Goal: Task Accomplishment & Management: Manage account settings

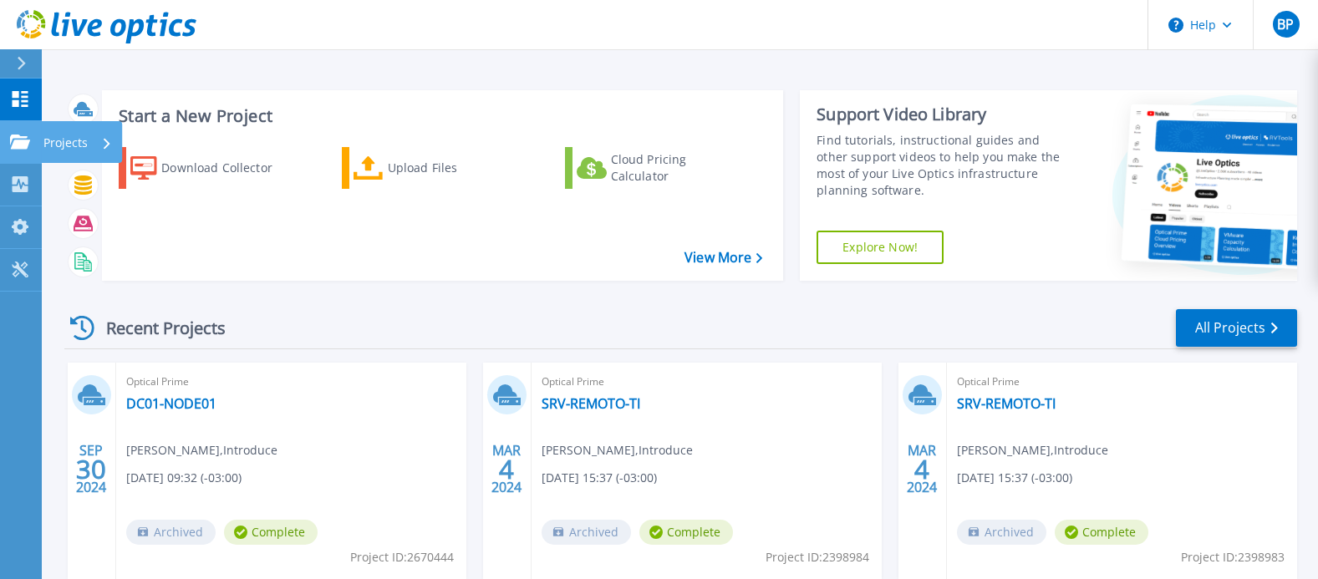
click at [79, 149] on p "Projects" at bounding box center [65, 142] width 44 height 43
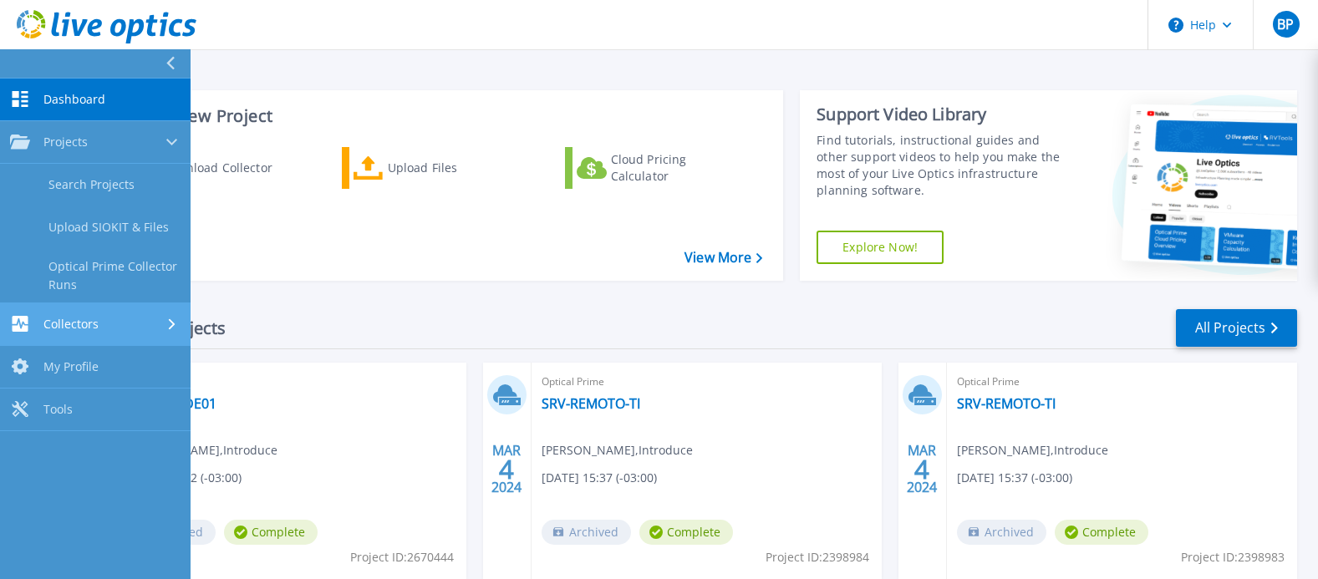
click at [111, 319] on div "Collectors" at bounding box center [95, 324] width 170 height 16
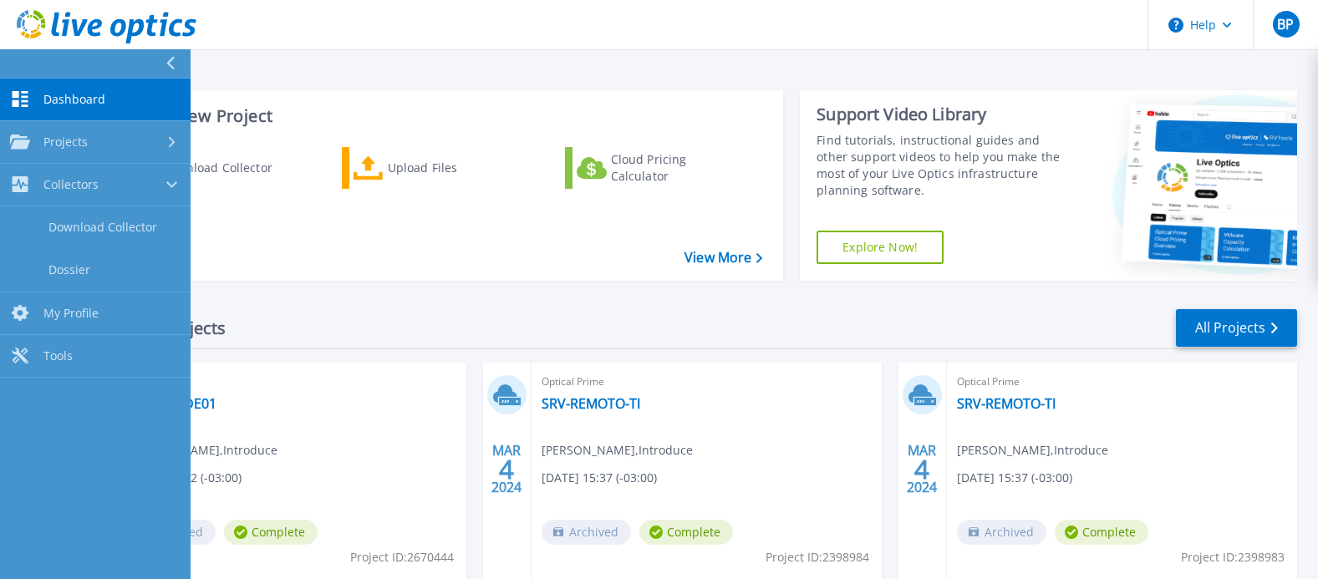
click at [516, 252] on div "Download Collector Upload Files Cloud Pricing Calculator" at bounding box center [439, 203] width 669 height 139
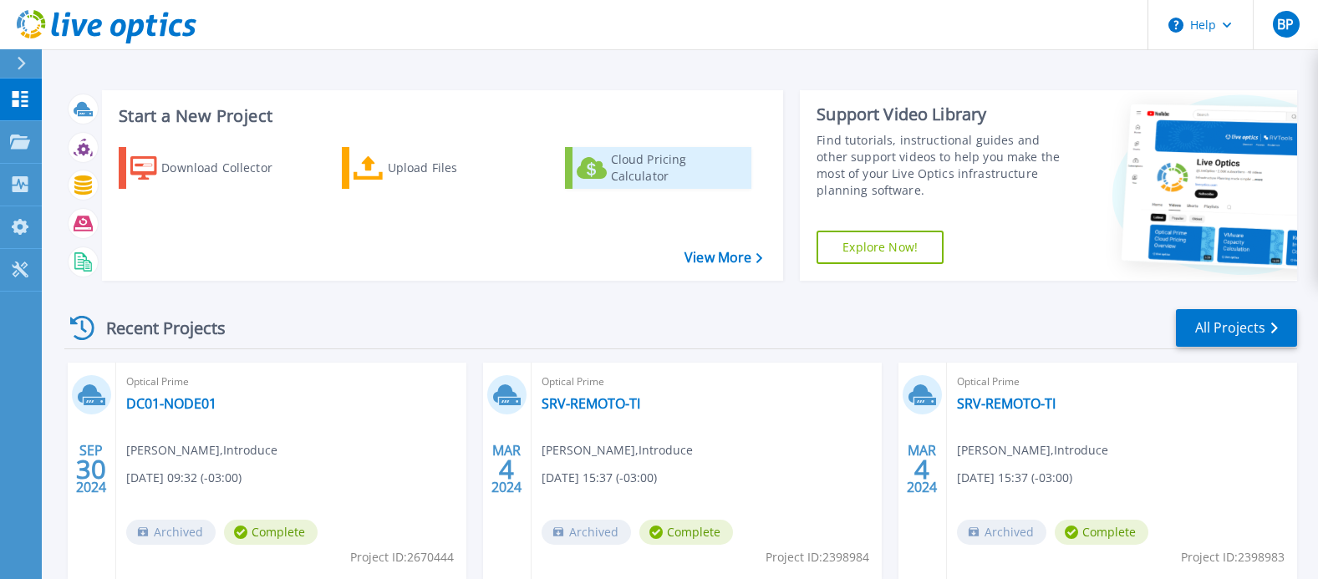
click at [602, 151] on link "Cloud Pricing Calculator" at bounding box center [658, 168] width 186 height 42
click at [138, 332] on div "Recent Projects" at bounding box center [156, 327] width 184 height 41
click at [404, 296] on div "Recent Projects All Projects [DATE] Optical Prime DC01-NODE01 [PERSON_NAME] , I…" at bounding box center [680, 585] width 1232 height 582
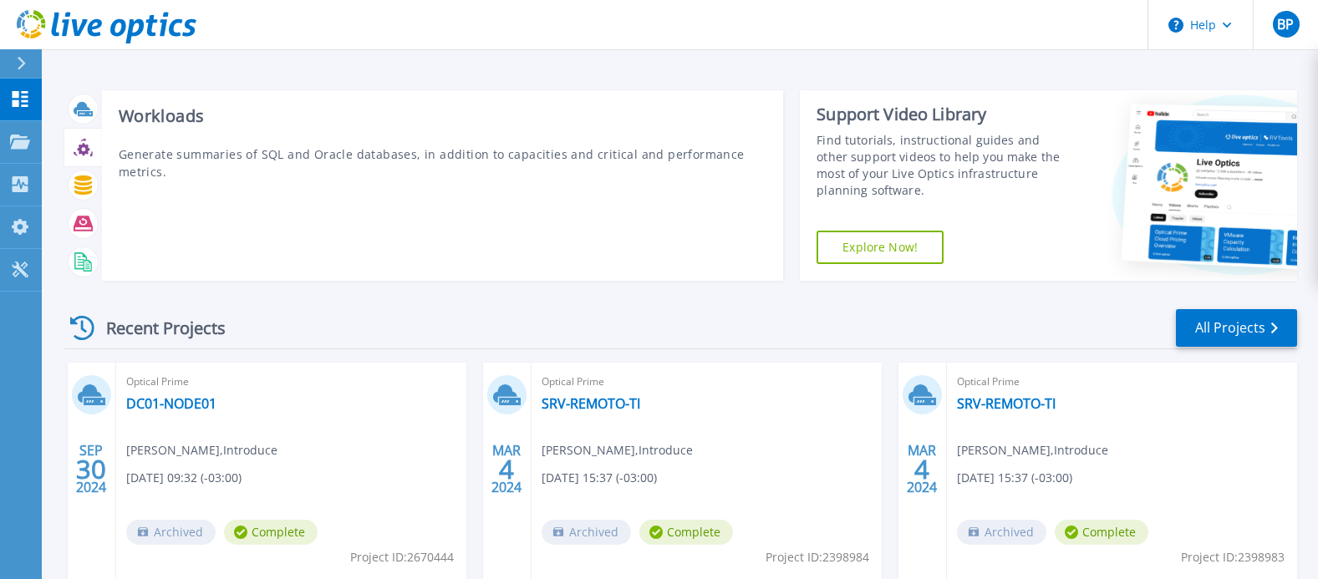
click at [82, 153] on icon at bounding box center [83, 149] width 13 height 13
click at [89, 150] on icon at bounding box center [83, 147] width 19 height 19
click at [86, 190] on icon at bounding box center [83, 184] width 19 height 19
click at [86, 223] on icon at bounding box center [83, 223] width 19 height 19
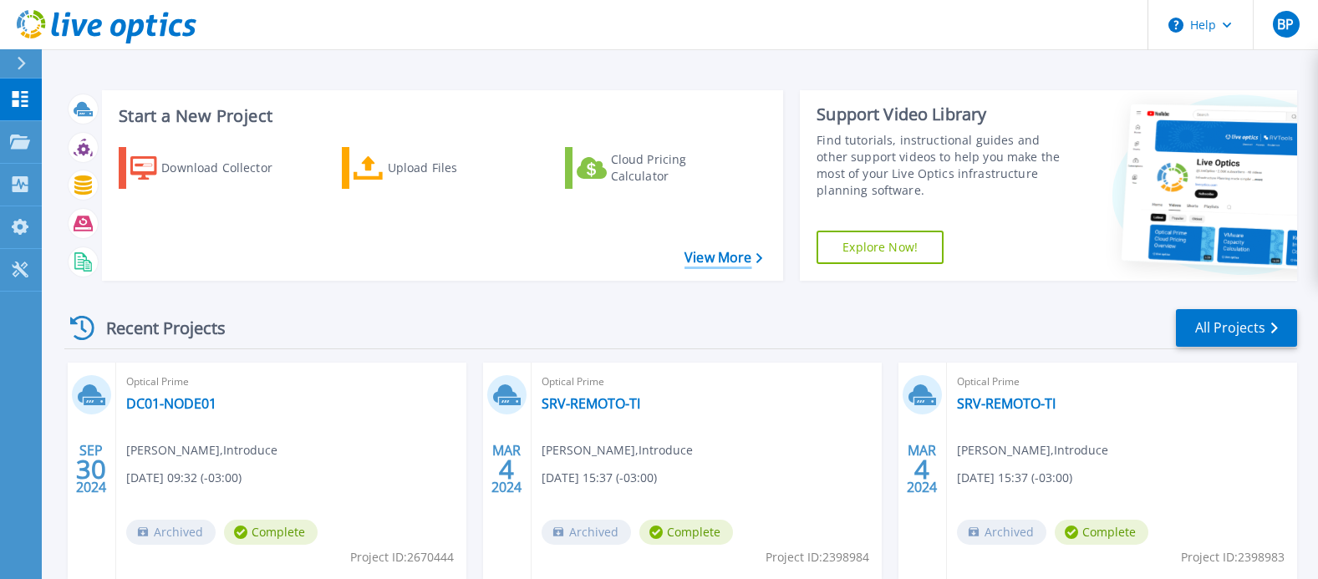
click at [702, 251] on link "View More" at bounding box center [723, 258] width 78 height 16
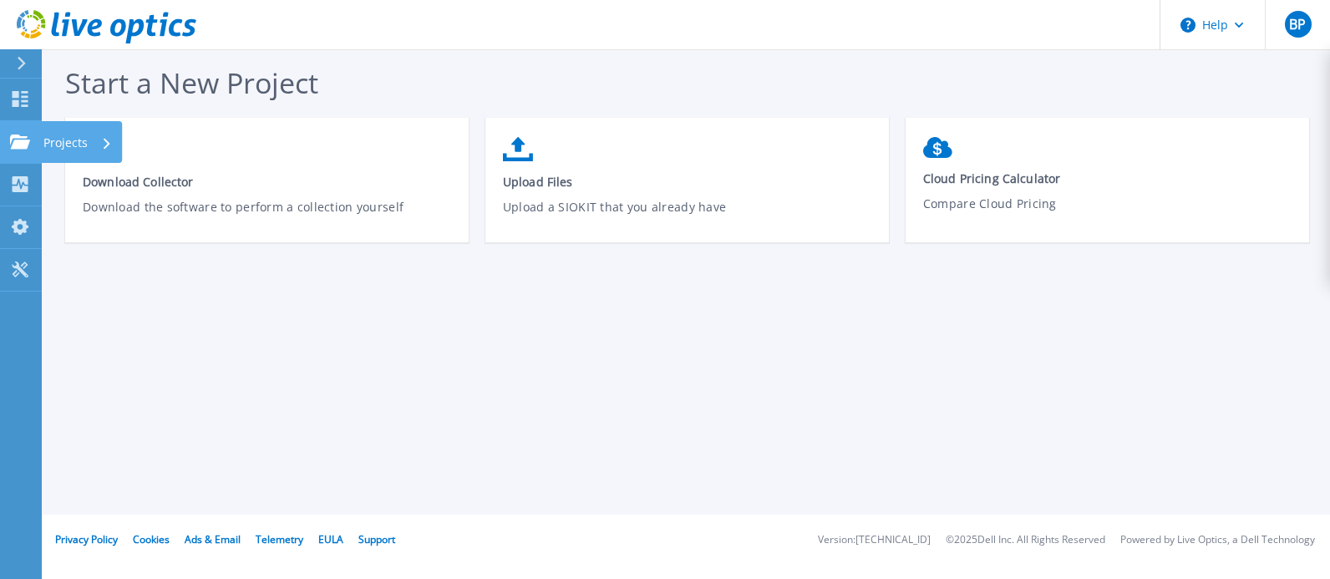
click at [65, 154] on p "Projects" at bounding box center [65, 142] width 44 height 43
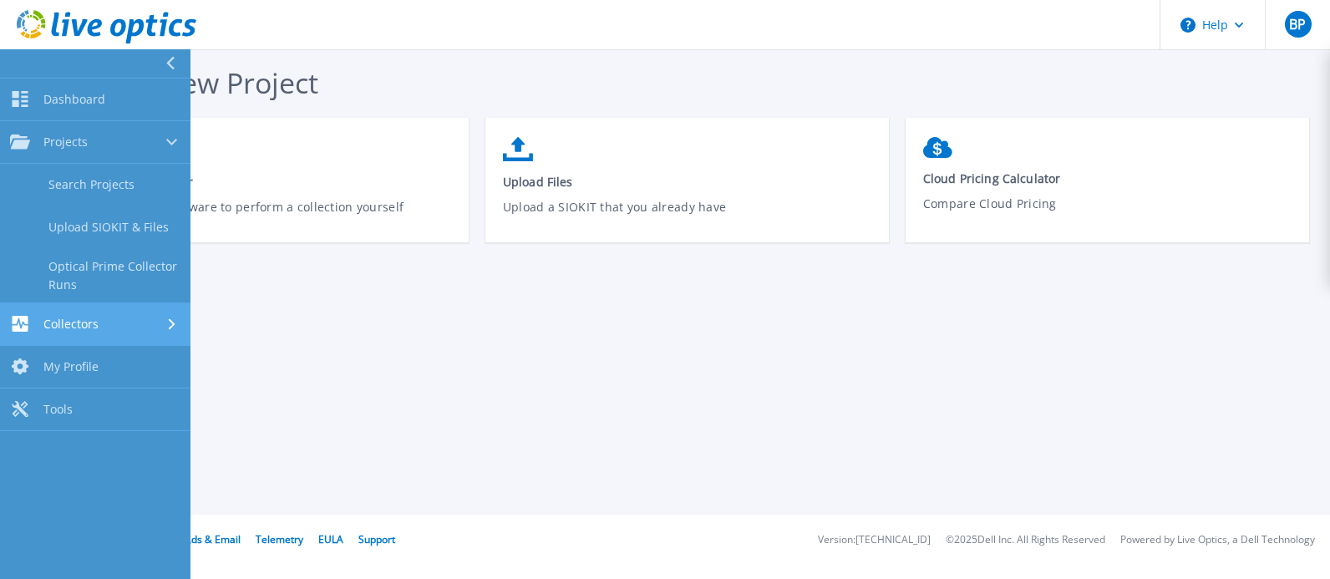
click at [130, 313] on link "Collectors Collectors" at bounding box center [95, 324] width 191 height 43
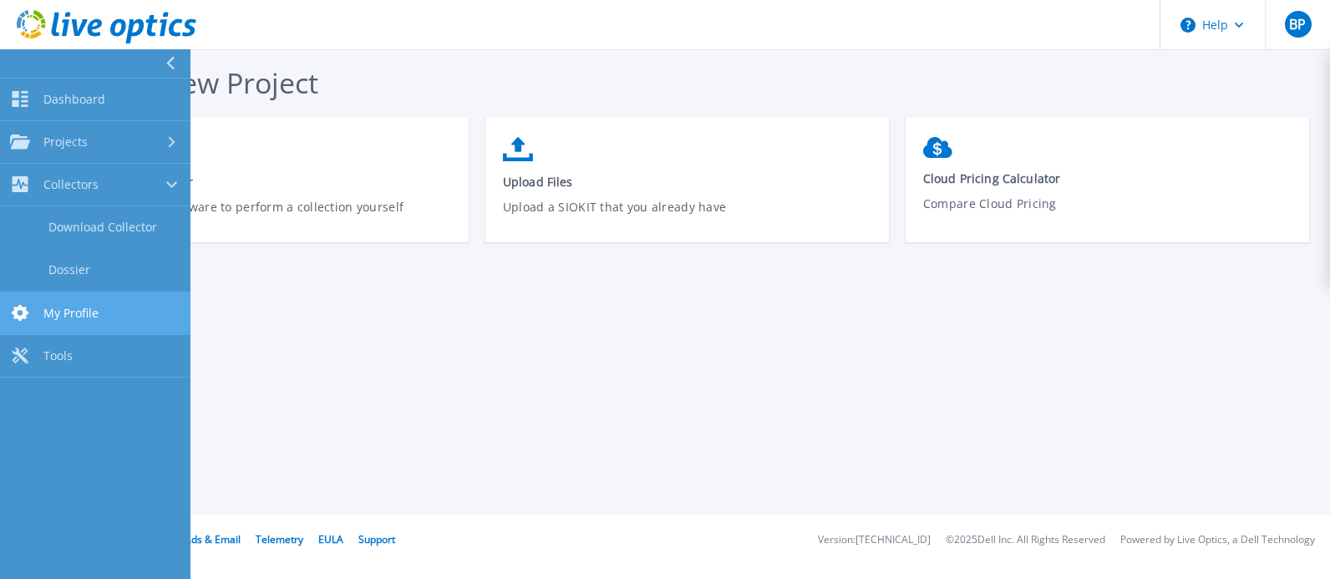
click at [121, 306] on link "My Profile My Profile" at bounding box center [95, 313] width 191 height 43
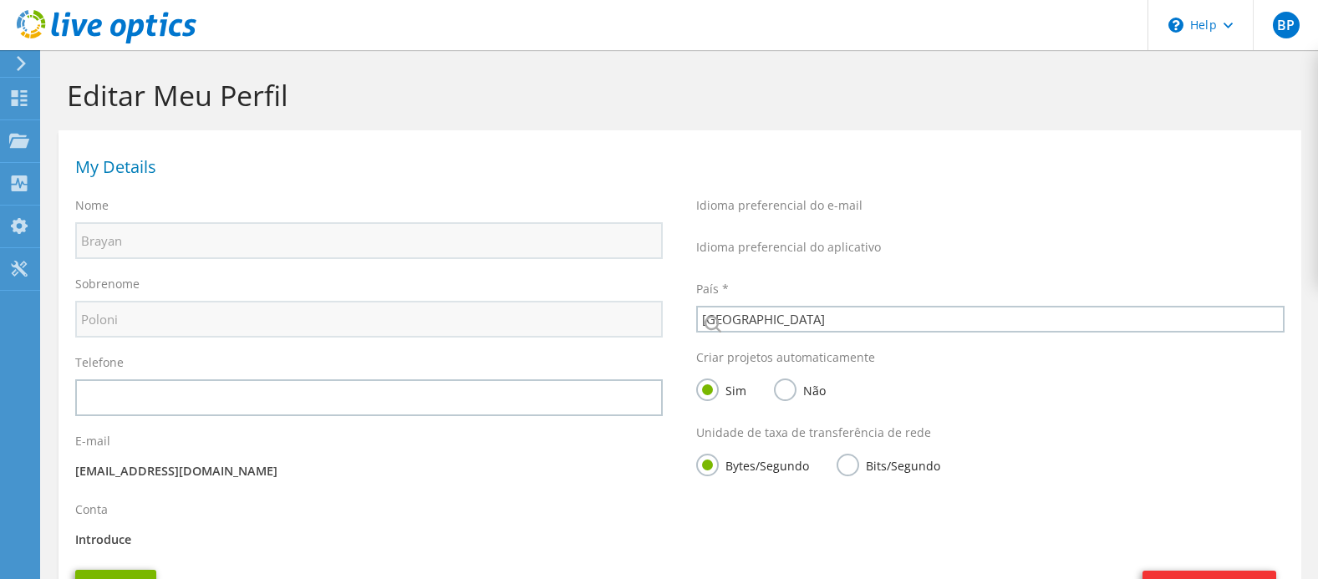
select select "30"
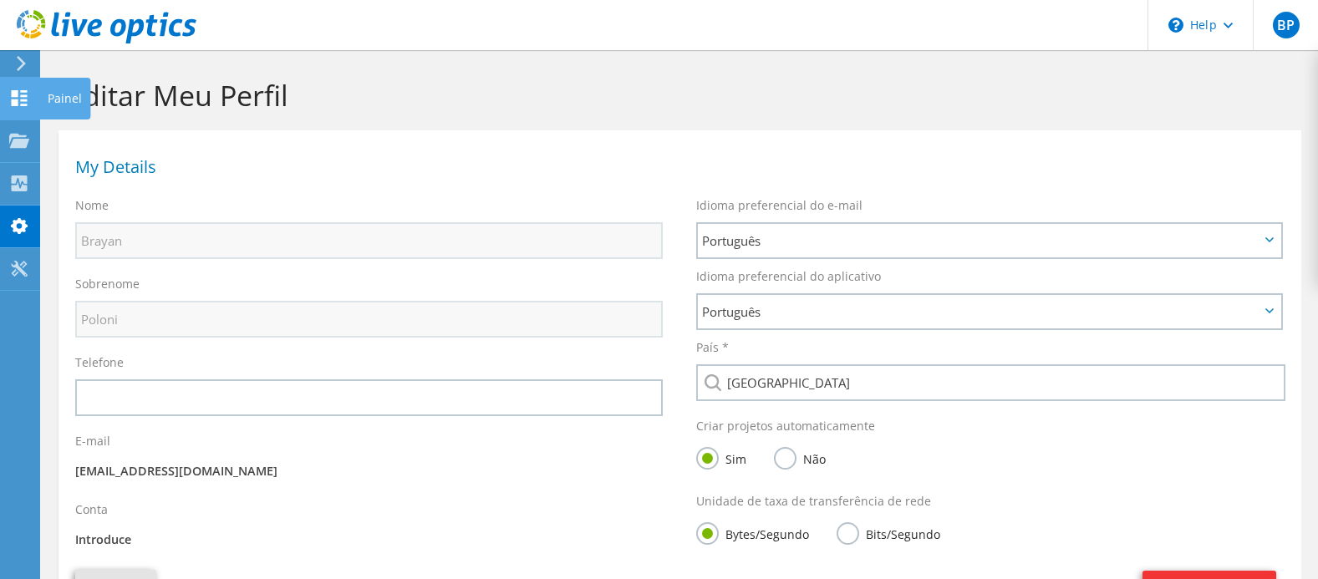
click at [41, 100] on div "Painel" at bounding box center [64, 99] width 51 height 42
